Goal: Information Seeking & Learning: Understand process/instructions

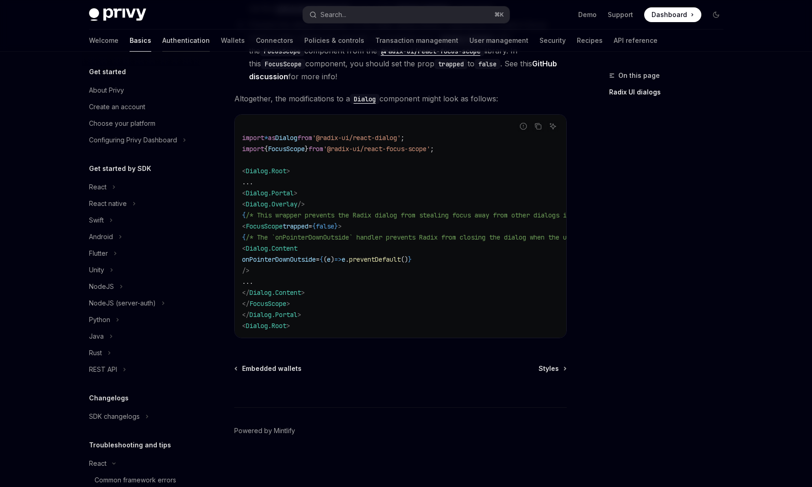
click at [162, 41] on link "Authentication" at bounding box center [185, 41] width 47 height 22
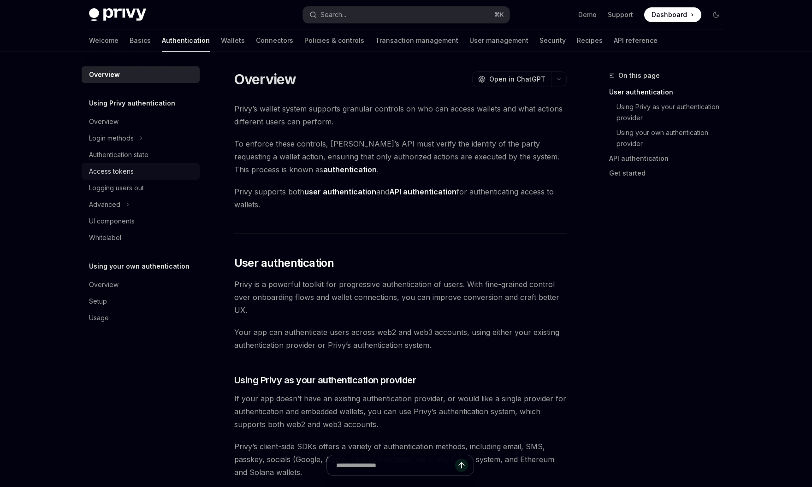
click at [146, 172] on div "Access tokens" at bounding box center [141, 171] width 105 height 11
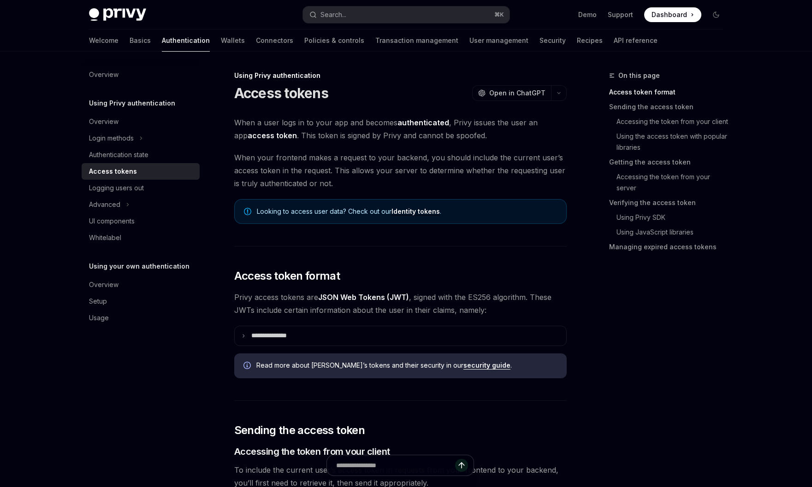
click at [454, 138] on span "When a user logs in to your app and becomes authenticated , Privy issues the us…" at bounding box center [400, 129] width 332 height 26
click at [454, 137] on span "When a user logs in to your app and becomes authenticated , Privy issues the us…" at bounding box center [400, 129] width 332 height 26
click at [448, 141] on div at bounding box center [448, 141] width 0 height 0
click at [458, 122] on span "When a user logs in to your app and becomes authenticated , Privy issues the us…" at bounding box center [400, 129] width 332 height 26
drag, startPoint x: 477, startPoint y: 137, endPoint x: 285, endPoint y: 135, distance: 191.3
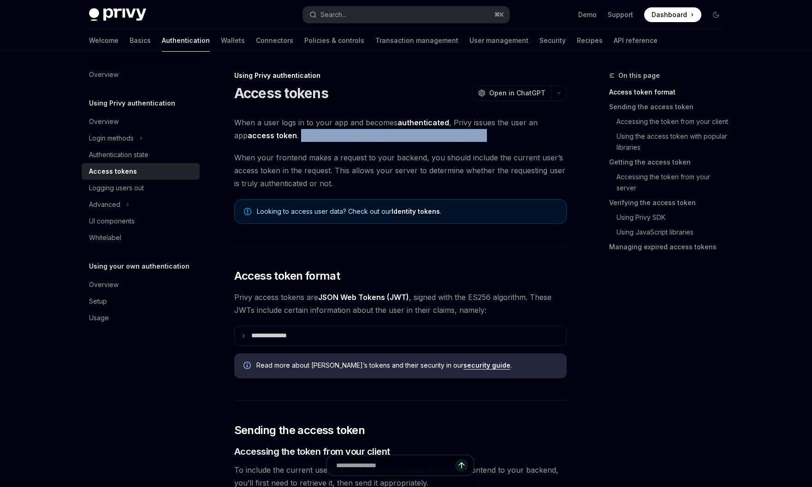
click at [286, 135] on span "When a user logs in to your app and becomes authenticated , Privy issues the us…" at bounding box center [400, 129] width 332 height 26
click at [280, 118] on div at bounding box center [280, 118] width 0 height 0
click at [289, 120] on span "When a user logs in to your app and becomes authenticated , Privy issues the us…" at bounding box center [400, 129] width 332 height 26
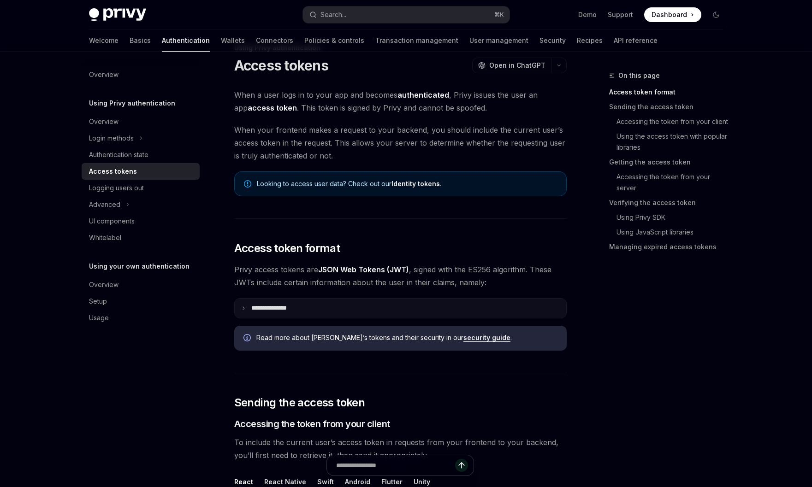
click at [305, 308] on summary "**********" at bounding box center [400, 308] width 331 height 19
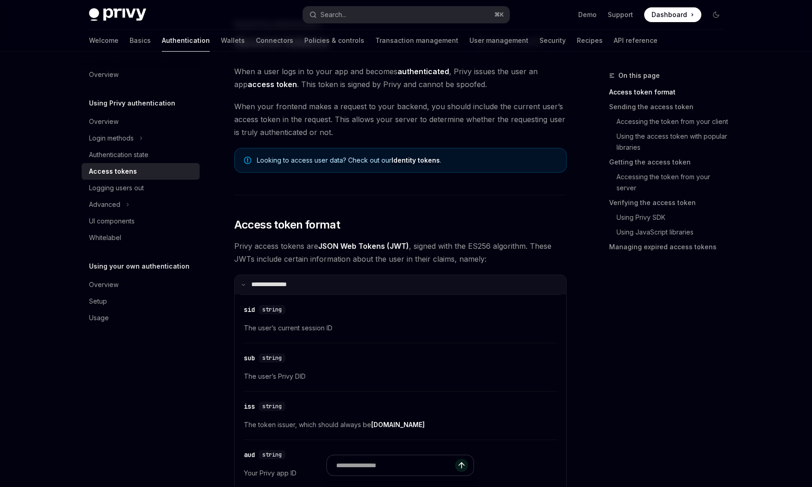
scroll to position [60, 0]
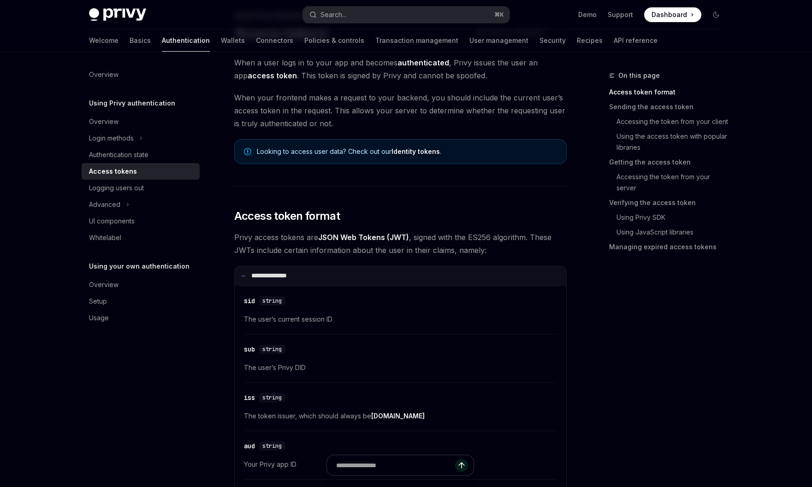
click at [302, 277] on summary "**********" at bounding box center [400, 275] width 331 height 19
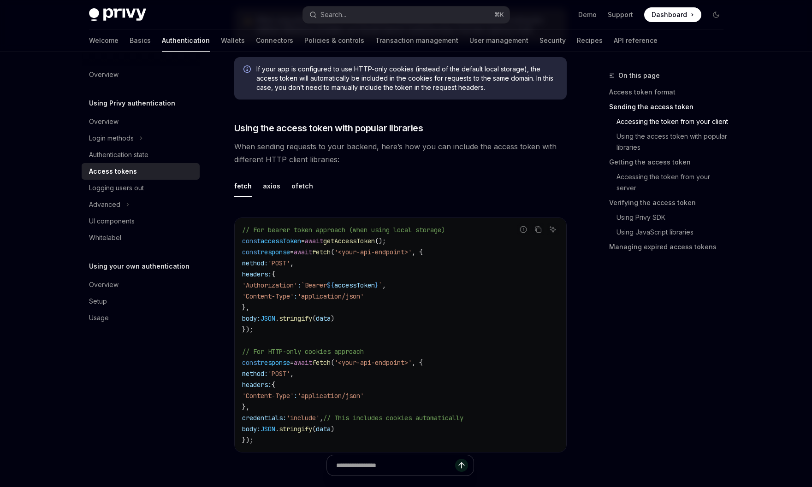
scroll to position [718, 0]
click at [272, 184] on div "axios" at bounding box center [272, 187] width 18 height 22
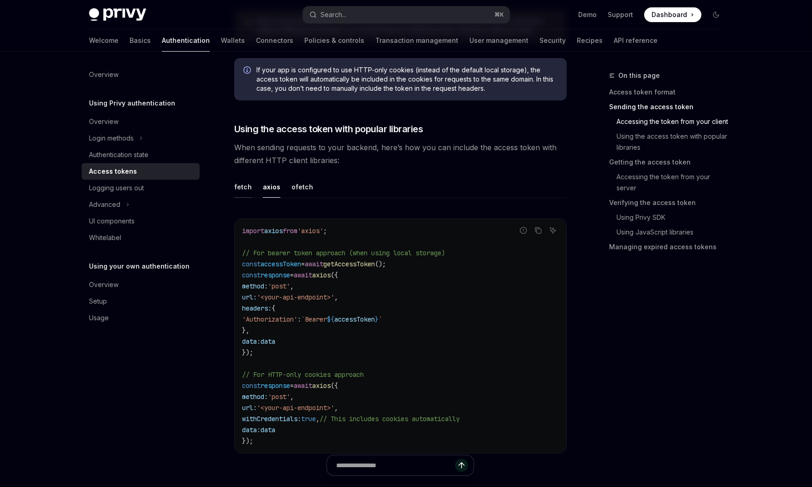
click at [248, 192] on div "fetch" at bounding box center [243, 187] width 18 height 22
type textarea "*"
